Goal: Task Accomplishment & Management: Use online tool/utility

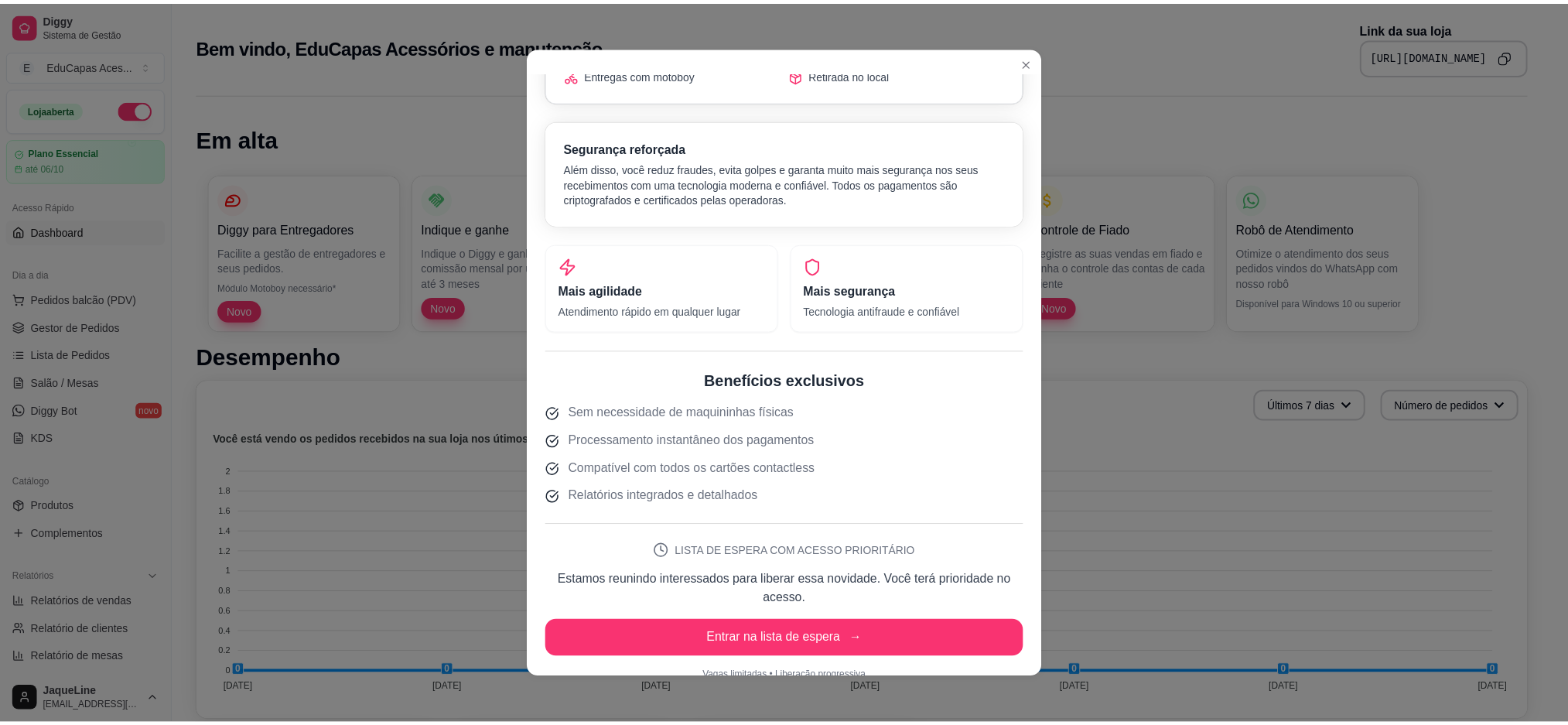
scroll to position [266, 0]
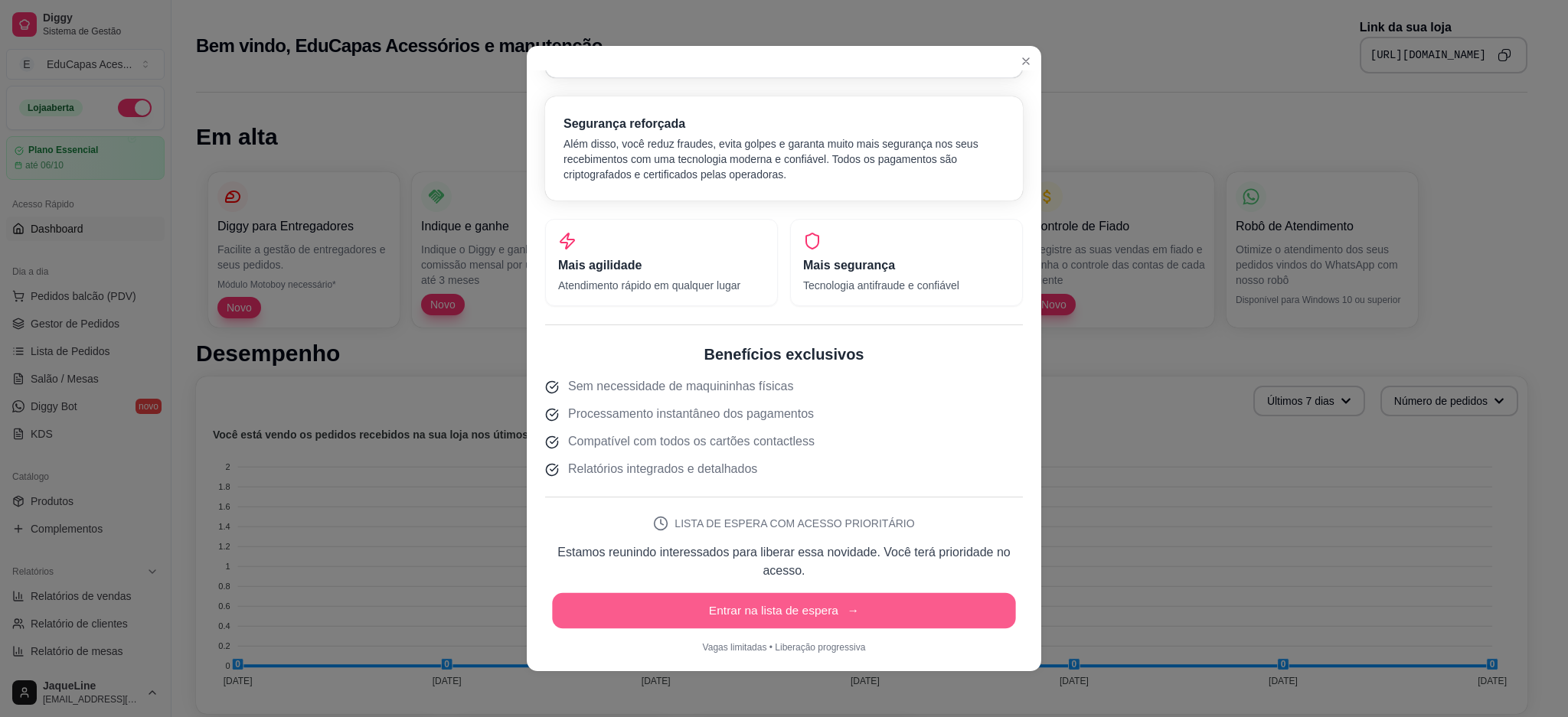
click at [818, 607] on button "Entrar na lista de espera →" at bounding box center [784, 611] width 464 height 36
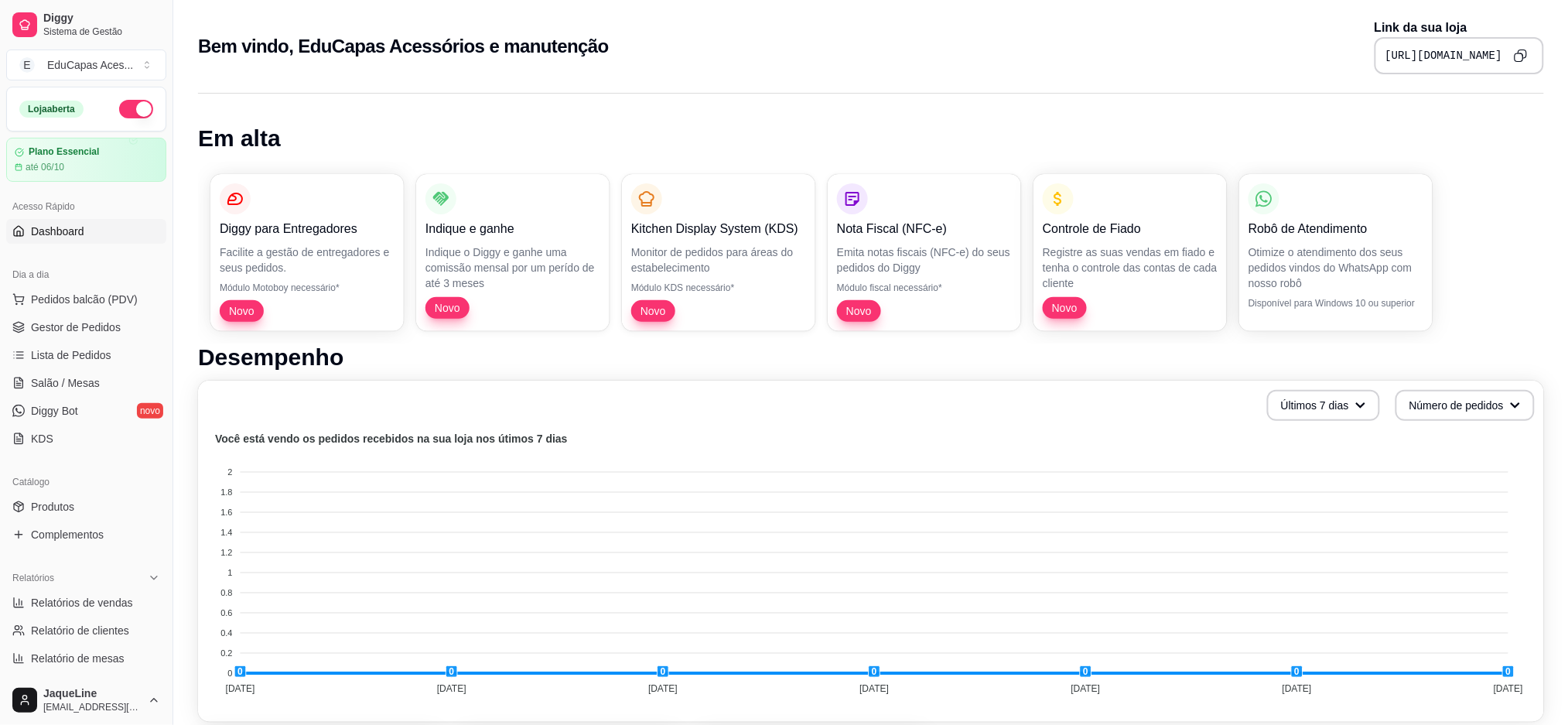
click at [116, 285] on div "Dia a dia" at bounding box center [86, 275] width 160 height 25
click at [100, 297] on span "Pedidos balcão (PDV)" at bounding box center [84, 299] width 106 height 15
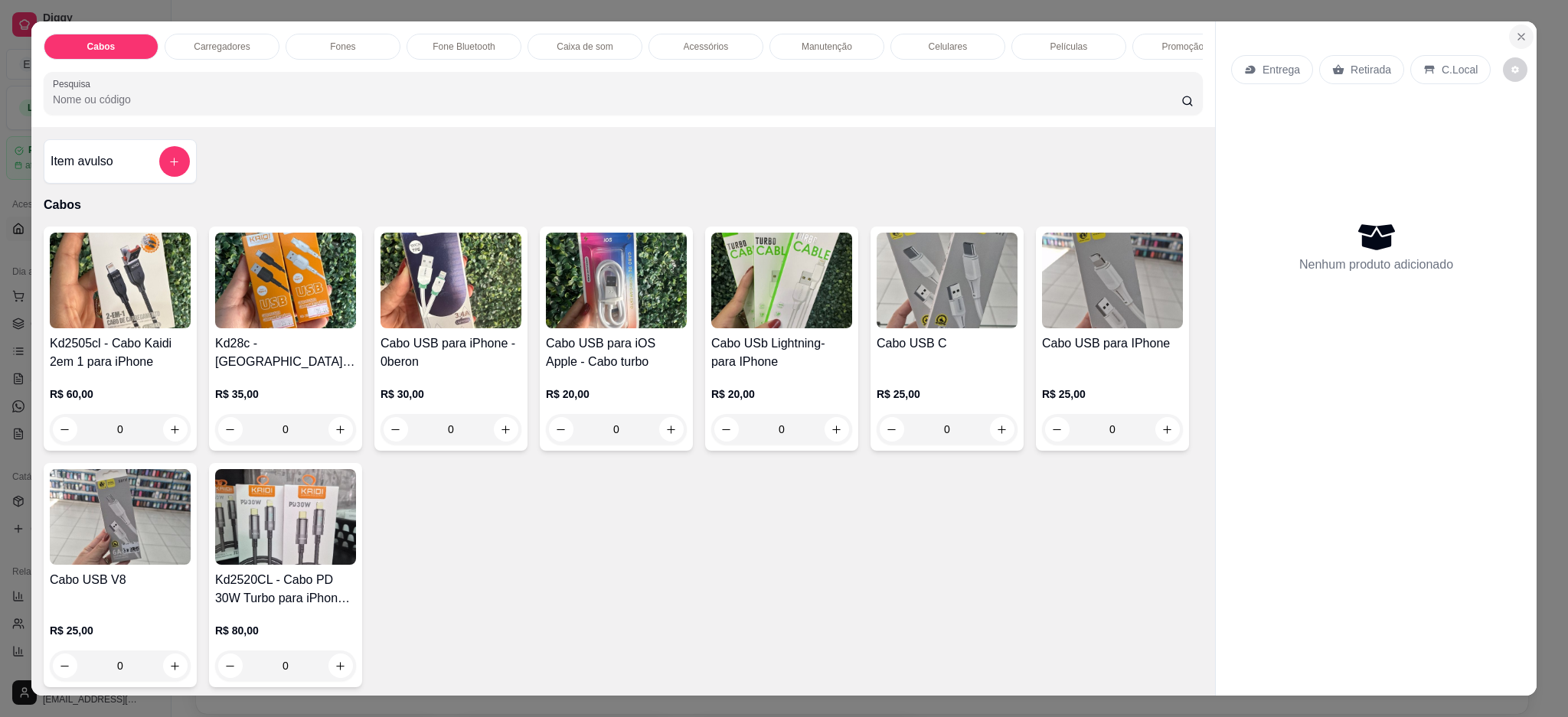
click at [1509, 33] on button "Close" at bounding box center [1521, 36] width 25 height 25
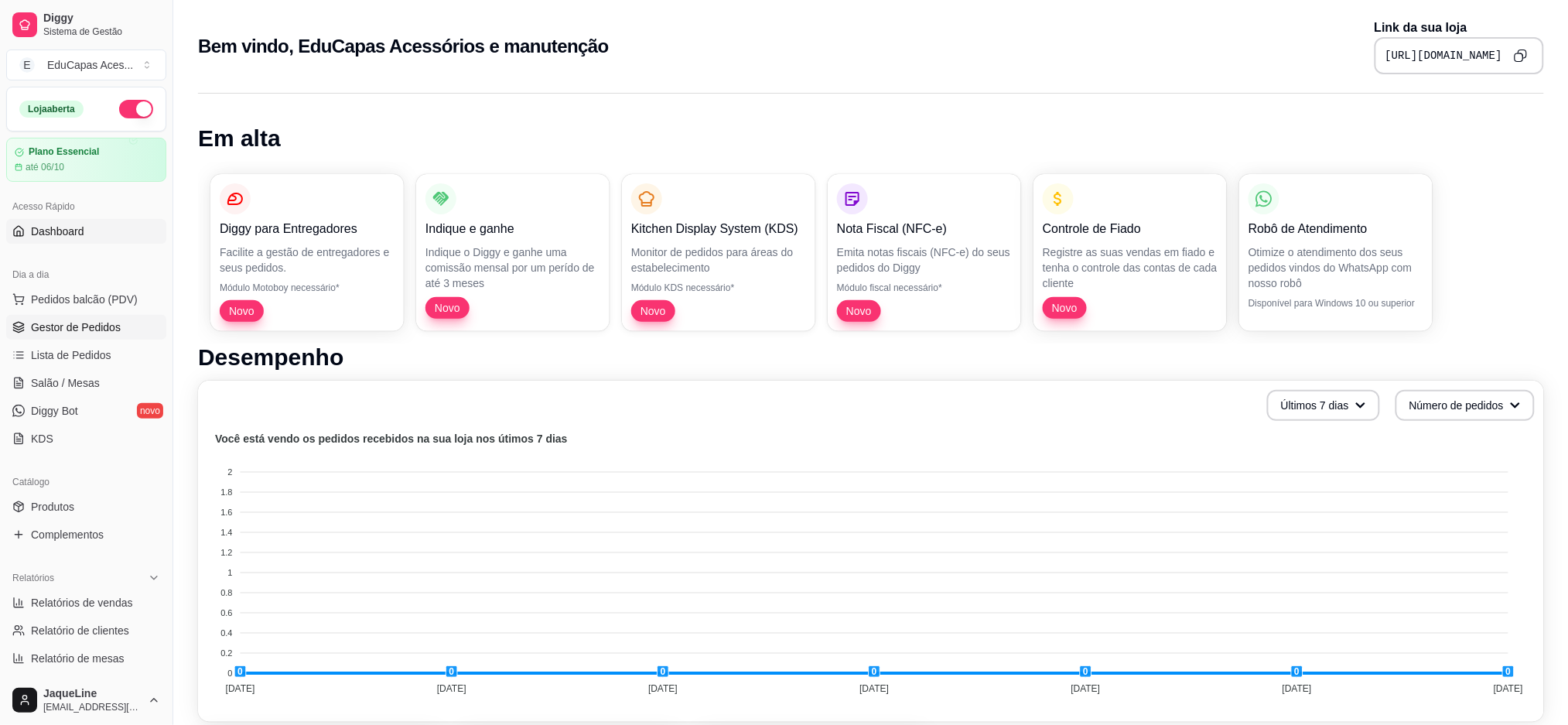
click at [102, 325] on span "Gestor de Pedidos" at bounding box center [75, 328] width 90 height 15
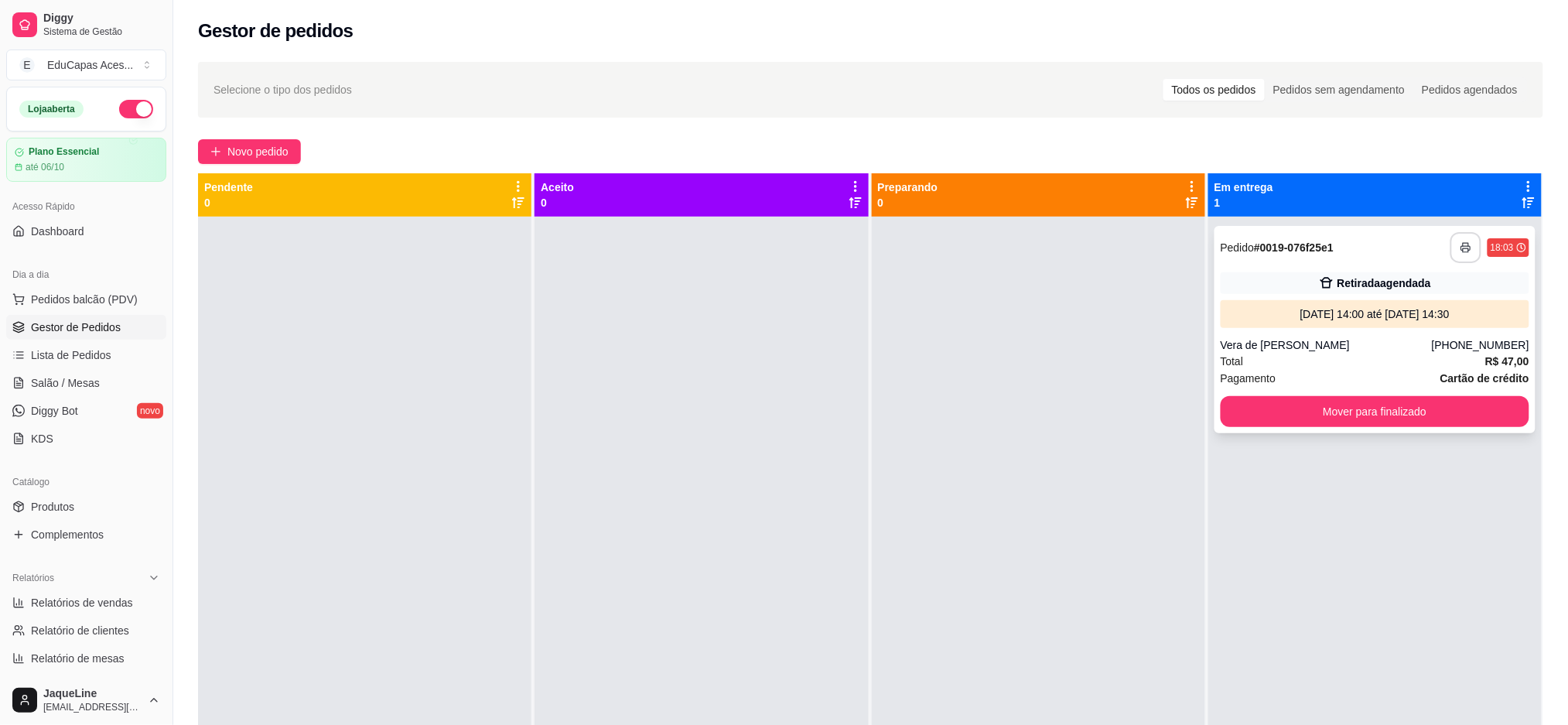
click at [1462, 243] on button "button" at bounding box center [1466, 248] width 31 height 31
click at [1139, 668] on div at bounding box center [1039, 579] width 334 height 725
